Goal: Task Accomplishment & Management: Manage account settings

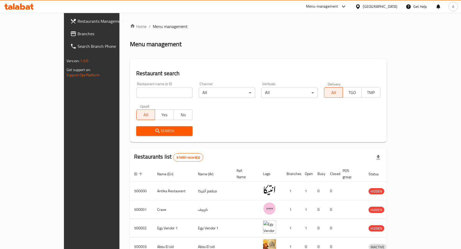
click at [77, 32] on span "Branches" at bounding box center [106, 34] width 59 height 6
click at [394, 7] on div "[GEOGRAPHIC_DATA]" at bounding box center [380, 7] width 35 height 6
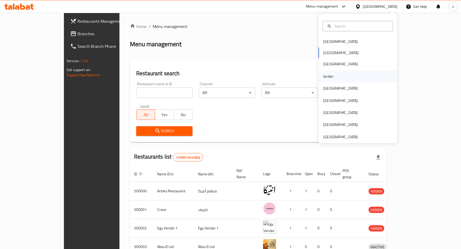
click at [335, 75] on div "Jordan" at bounding box center [357, 76] width 79 height 12
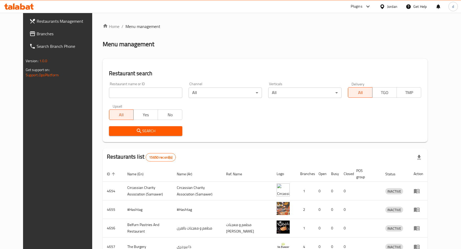
drag, startPoint x: 29, startPoint y: 35, endPoint x: 130, endPoint y: 11, distance: 104.0
click at [37, 34] on span "Branches" at bounding box center [66, 34] width 59 height 6
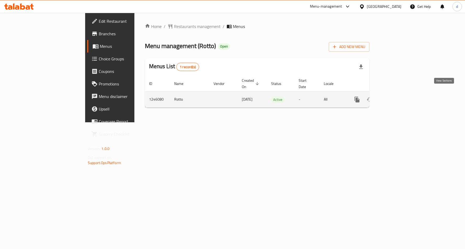
click at [398, 97] on icon "enhanced table" at bounding box center [394, 100] width 6 height 6
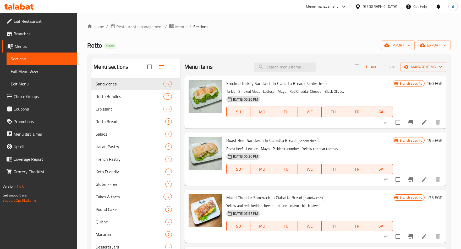
click at [28, 97] on span "Choice Groups" at bounding box center [43, 96] width 59 height 6
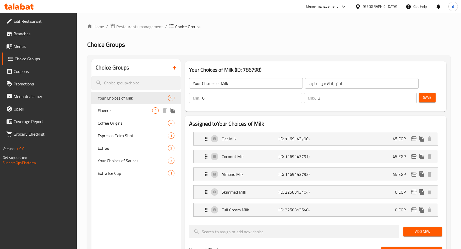
click at [126, 112] on span "Flavour" at bounding box center [125, 111] width 54 height 6
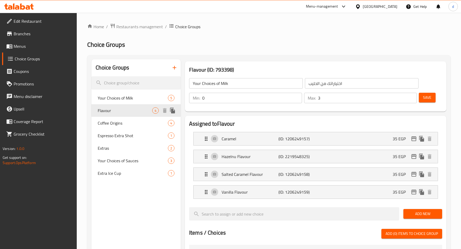
type input "Flavour"
type input "نكهة"
click at [127, 134] on span "Espresso Extra Shot" at bounding box center [125, 136] width 54 height 6
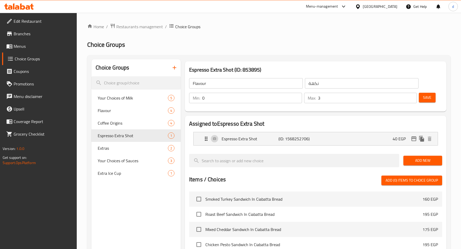
type input "Espresso Extra Shot"
type input "شوت اسبرسو اضافي"
type input "1"
click at [112, 159] on span "Your Choices of Sauces" at bounding box center [125, 161] width 54 height 6
type input "Your Choices of Sauces"
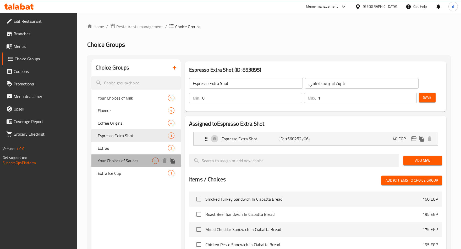
type input "اختياراتك من الصوصات"
type input "3"
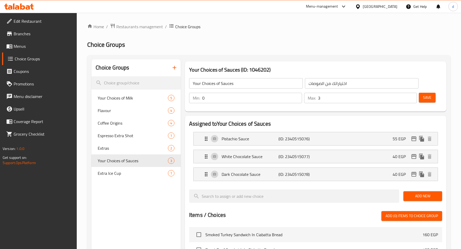
click at [22, 33] on span "Branches" at bounding box center [43, 34] width 59 height 6
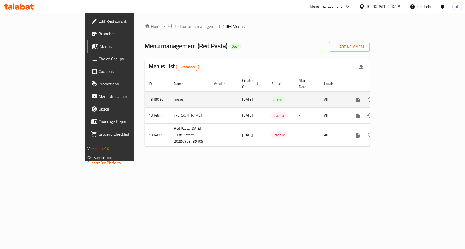
click at [397, 97] on icon "enhanced table" at bounding box center [394, 99] width 5 height 5
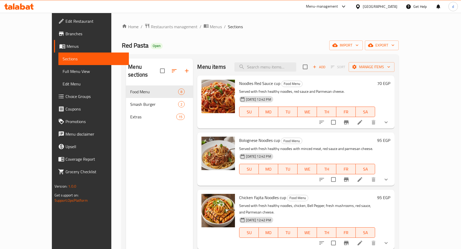
click at [65, 97] on span "Choice Groups" at bounding box center [94, 96] width 59 height 6
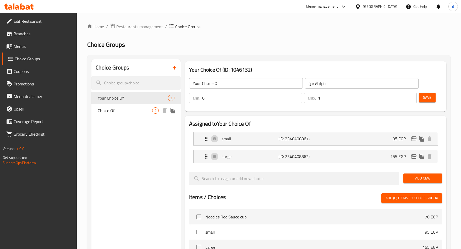
click at [132, 110] on span "Choice Of" at bounding box center [125, 111] width 54 height 6
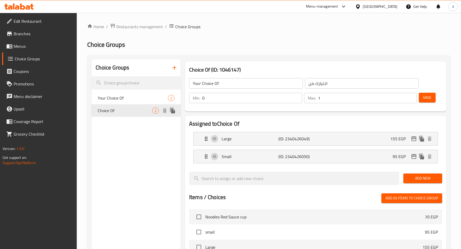
type input "Choice Of"
type input "اختيارك من"
type input "1"
click at [133, 94] on div "Your Choice Of 2" at bounding box center [135, 98] width 89 height 13
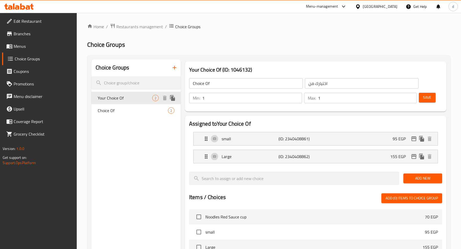
type input "Your Choice Of"
type input "اختيارك من"
type input "0"
click at [125, 112] on span "Choice Of" at bounding box center [125, 111] width 54 height 6
type input "Choice Of"
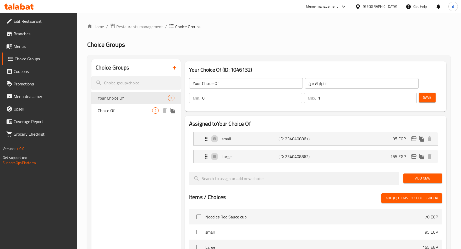
type input "اختيارك من"
type input "1"
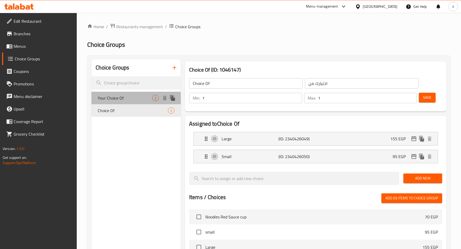
click at [137, 95] on span "Your Choice Of" at bounding box center [125, 98] width 54 height 6
type input "Your Choice Of"
type input "اختيارك من"
type input "0"
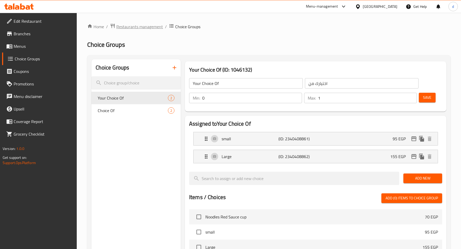
click at [129, 25] on span "Restaurants management" at bounding box center [139, 27] width 47 height 6
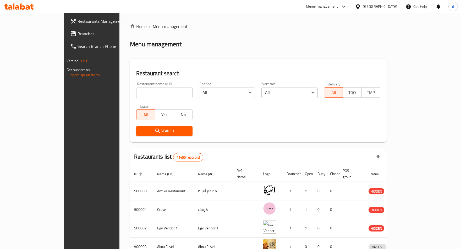
click at [77, 32] on span "Branches" at bounding box center [106, 34] width 59 height 6
